Goal: Check status: Check status

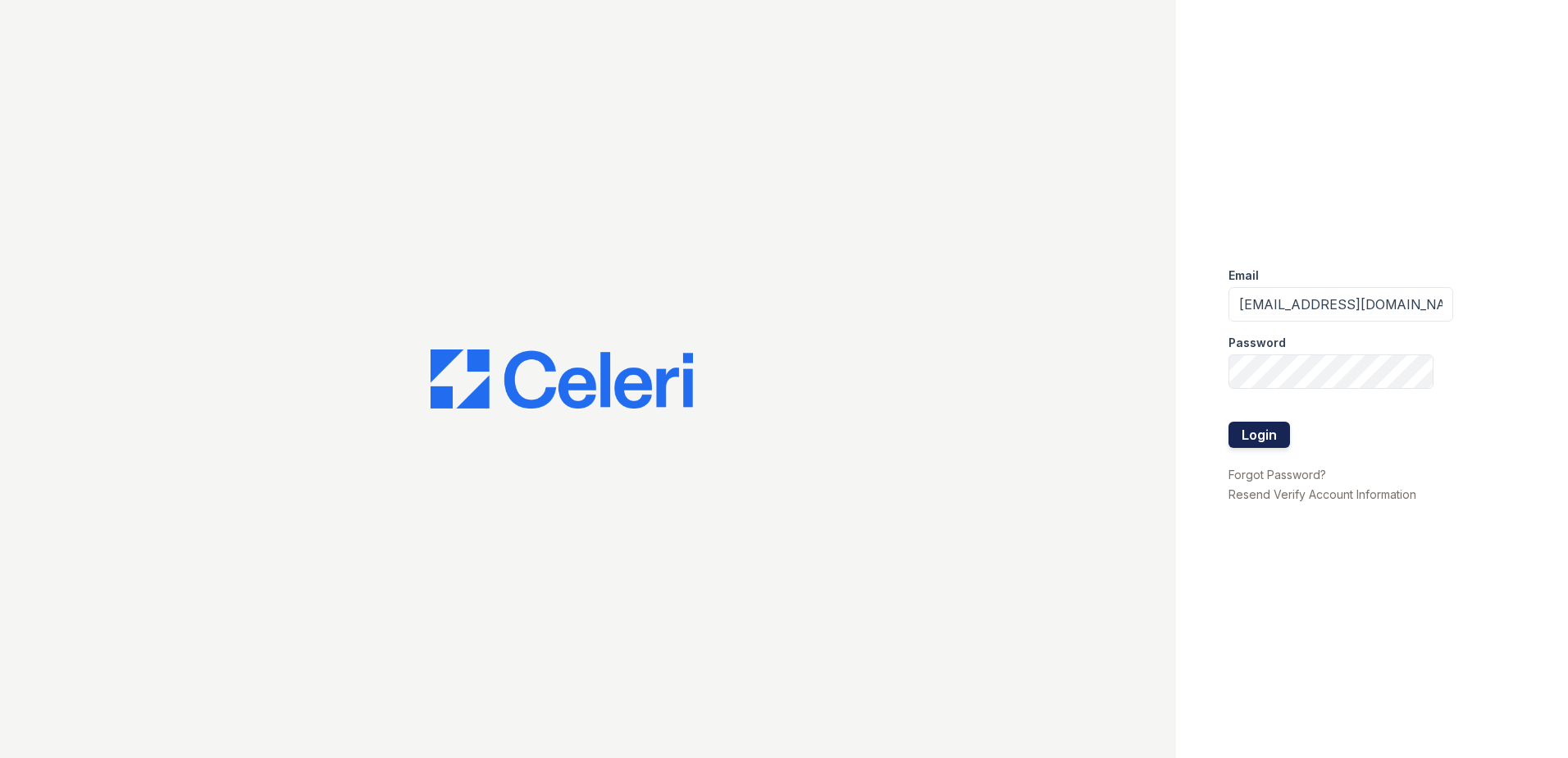
click at [1288, 443] on button "Login" at bounding box center [1259, 435] width 62 height 26
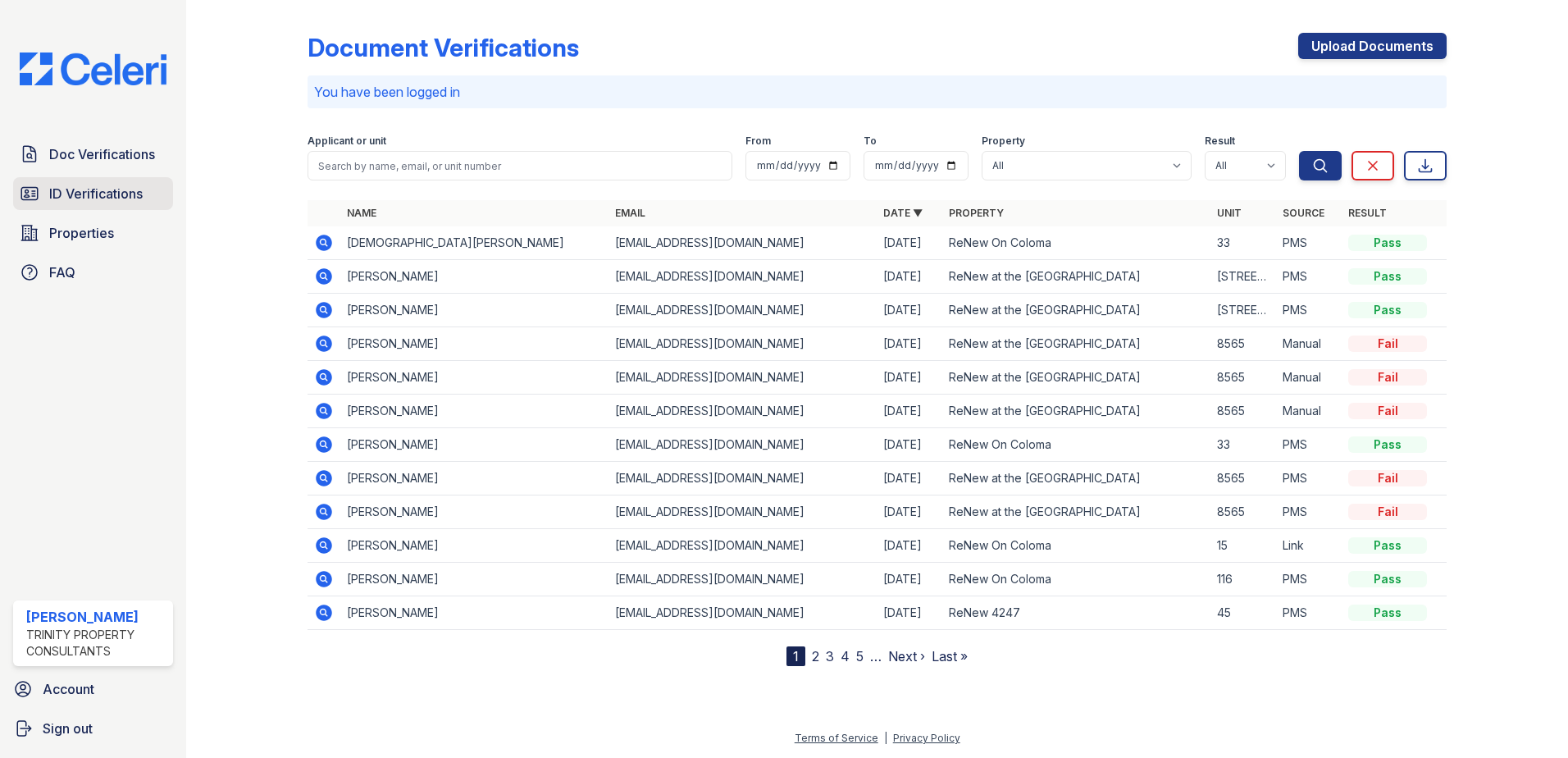
click at [127, 185] on span "ID Verifications" at bounding box center [96, 193] width 93 height 19
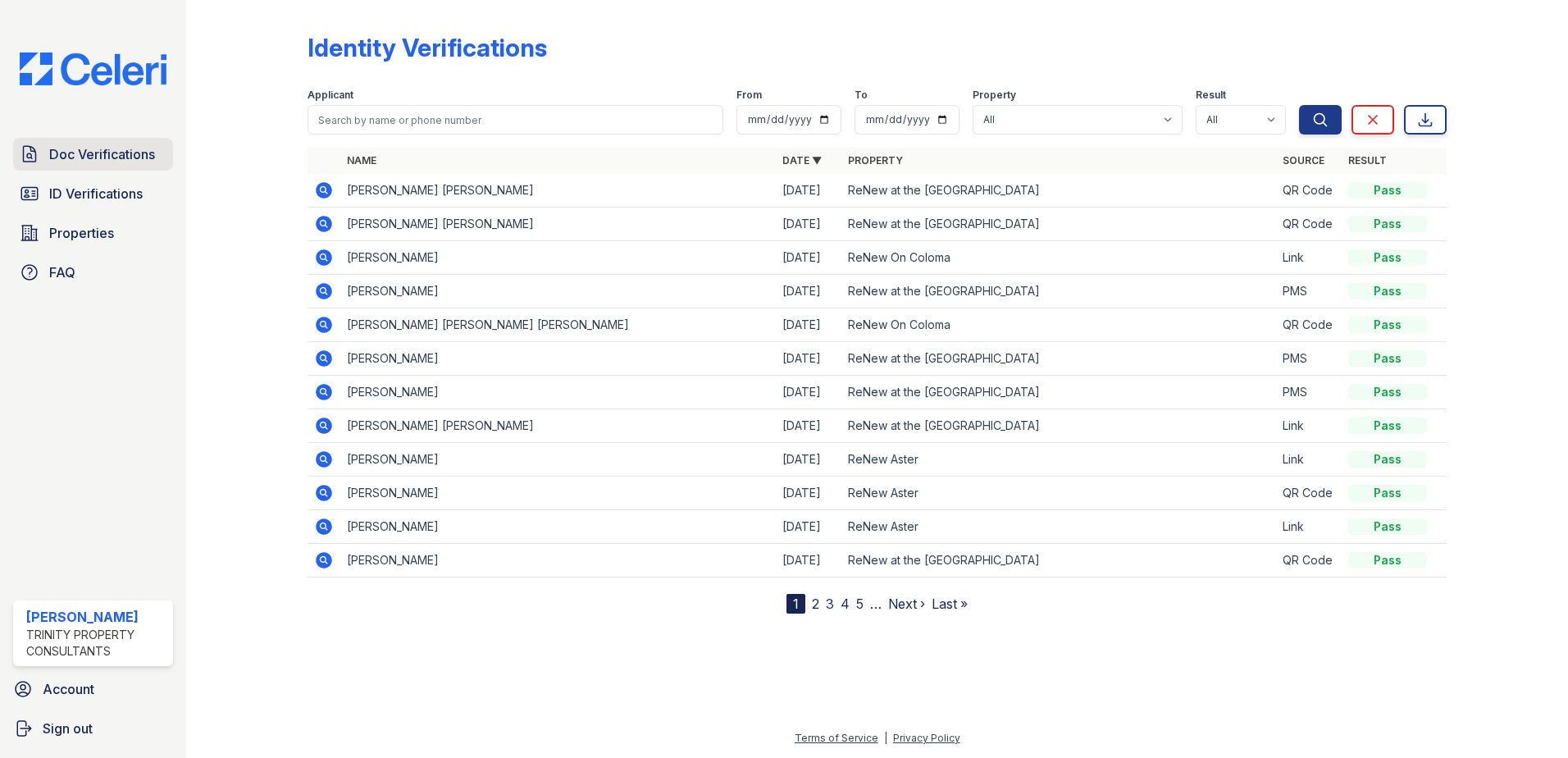
click at [141, 148] on span "Doc Verifications" at bounding box center [102, 154] width 106 height 19
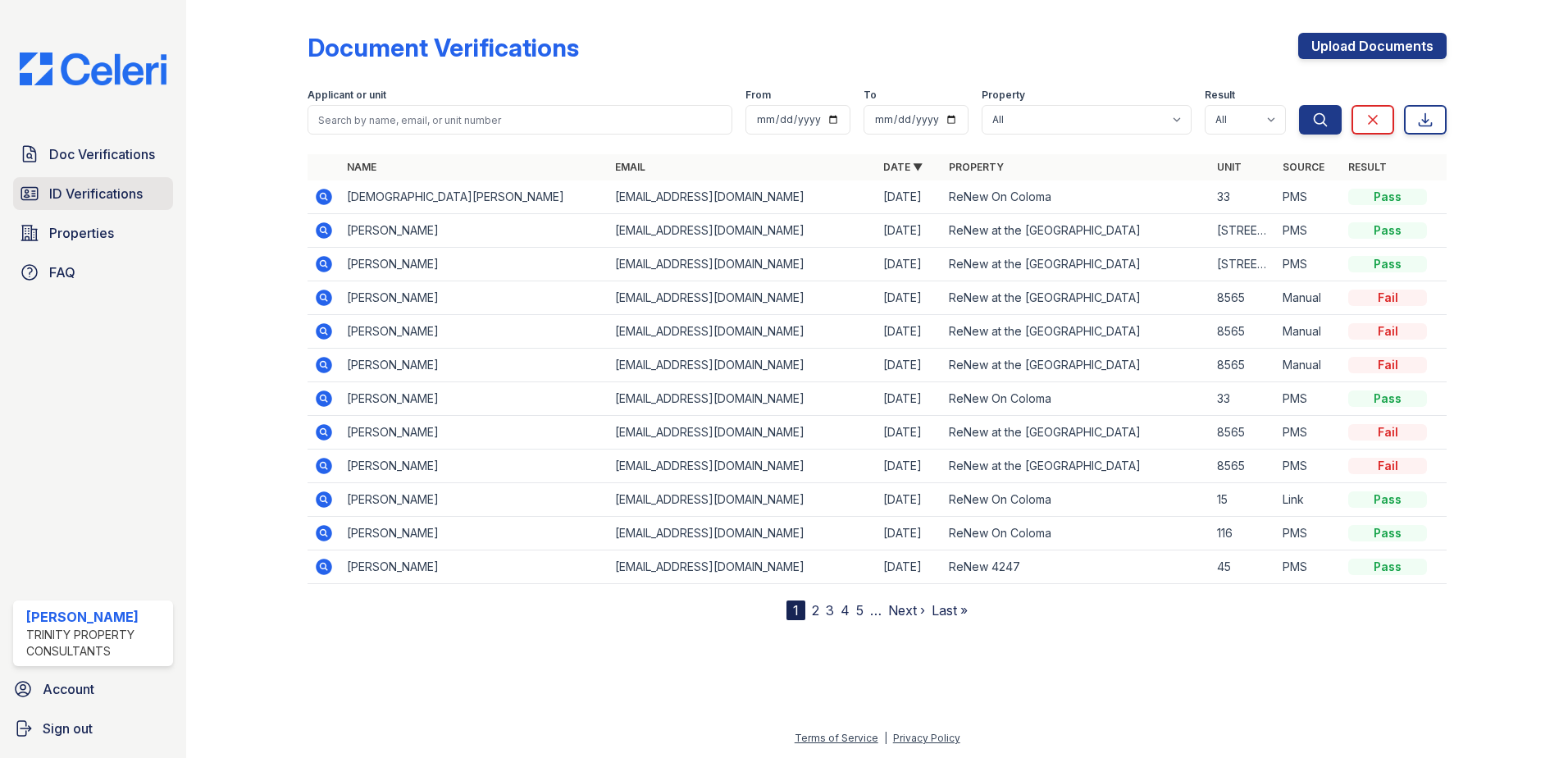
click at [122, 201] on span "ID Verifications" at bounding box center [96, 193] width 93 height 19
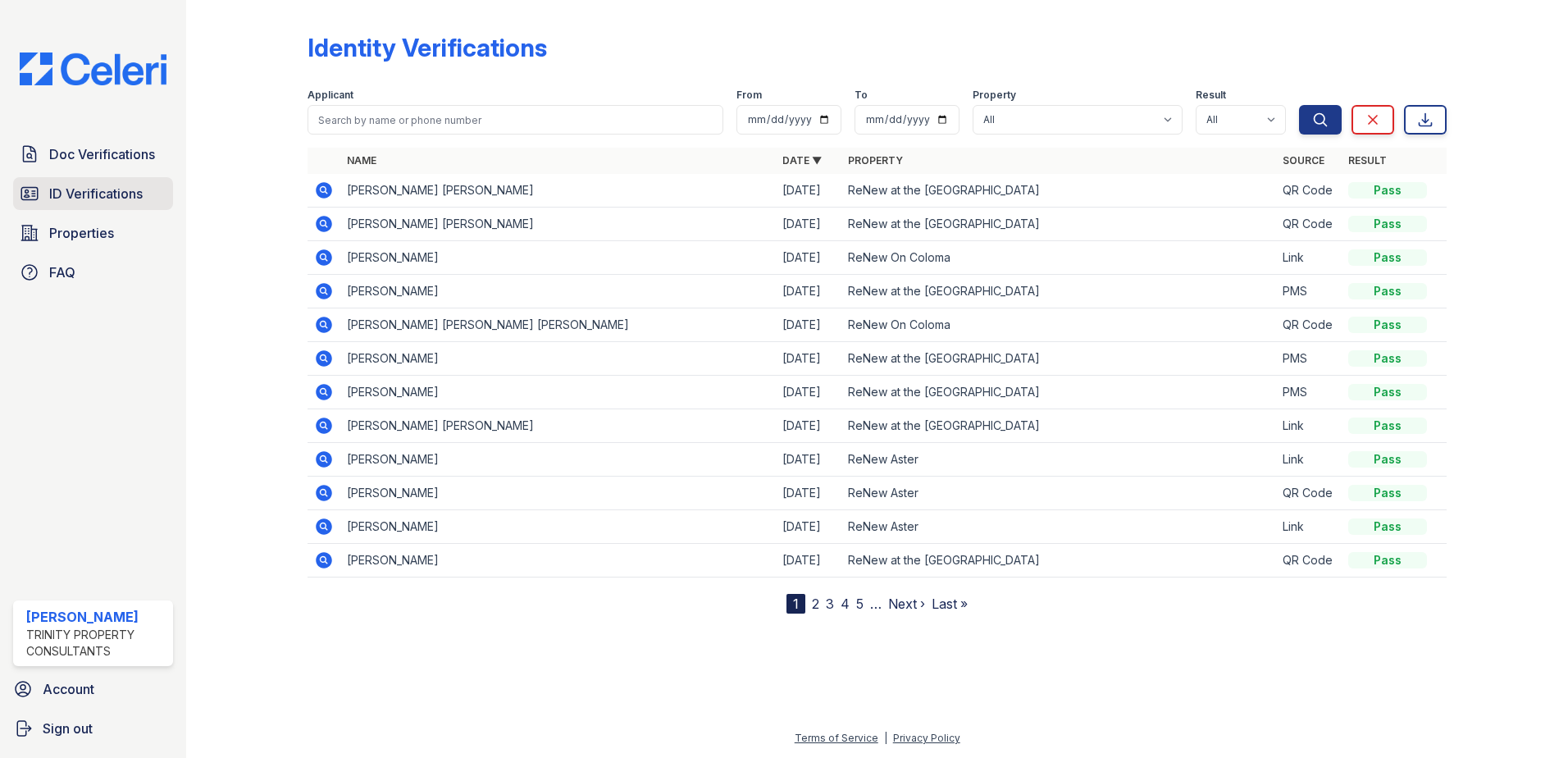
click at [129, 198] on span "ID Verifications" at bounding box center [96, 193] width 93 height 19
click at [331, 203] on td at bounding box center [324, 191] width 33 height 34
click at [327, 189] on icon at bounding box center [324, 190] width 17 height 17
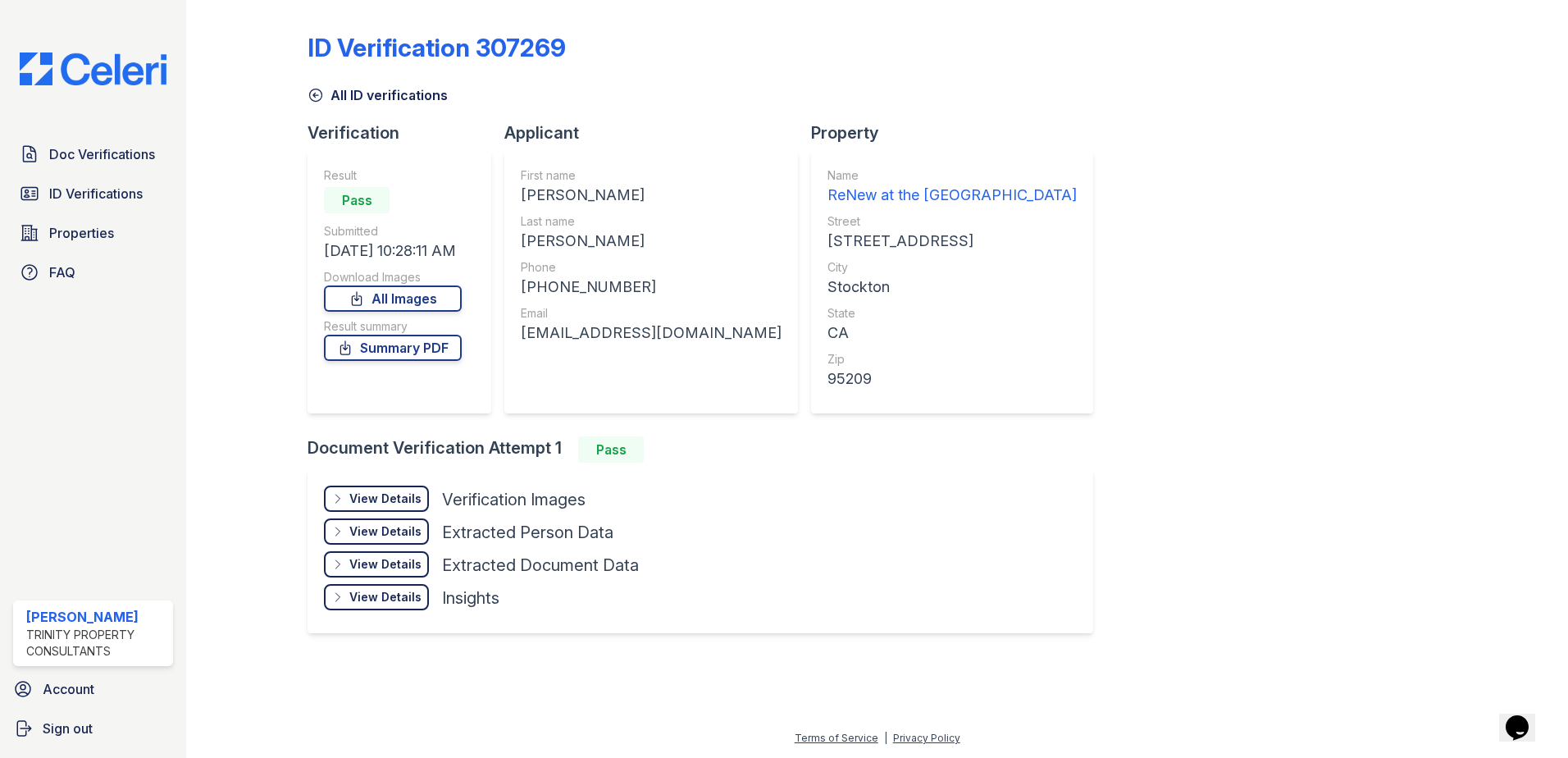
click at [373, 505] on div "View Details" at bounding box center [385, 499] width 72 height 17
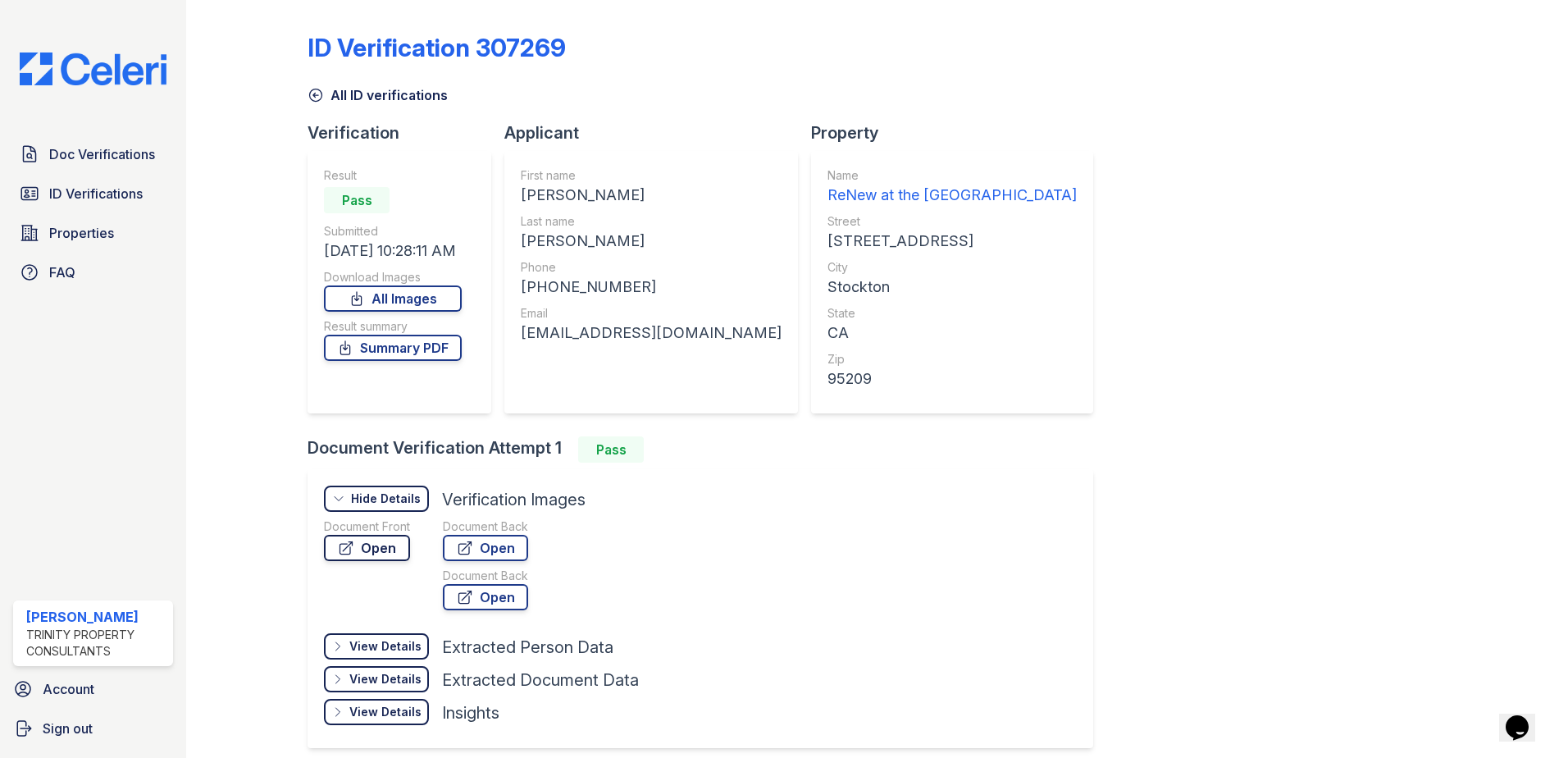
click at [365, 544] on link "Open" at bounding box center [367, 548] width 86 height 26
click at [429, 351] on link "Summary PDF" at bounding box center [392, 348] width 138 height 26
